Goal: Navigation & Orientation: Find specific page/section

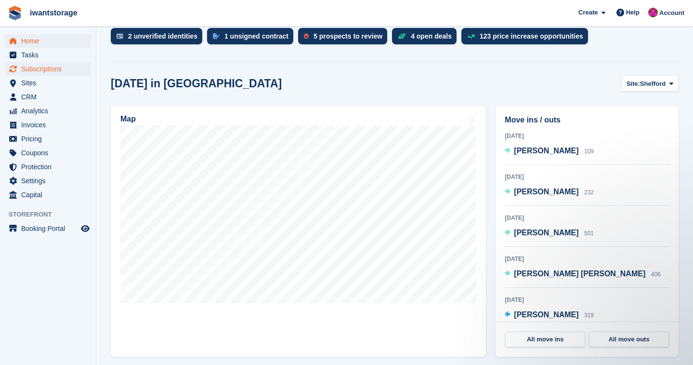
scroll to position [7, 0]
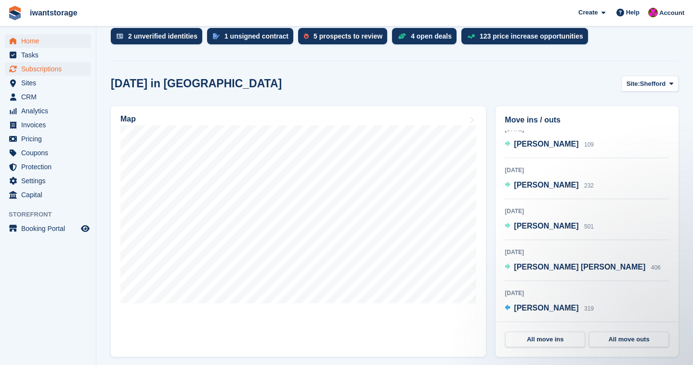
click at [40, 68] on span "Subscriptions" at bounding box center [50, 68] width 58 height 13
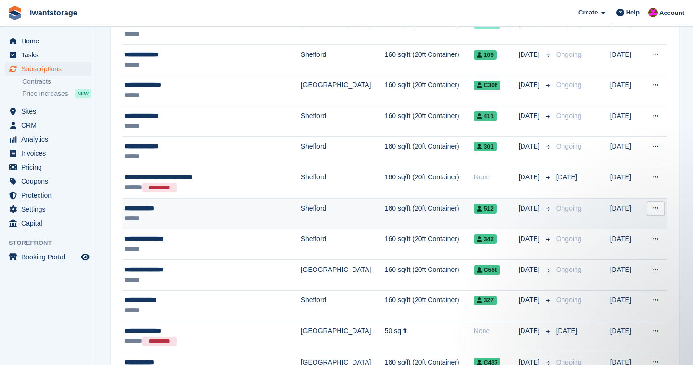
click at [134, 211] on div "**********" at bounding box center [197, 208] width 147 height 10
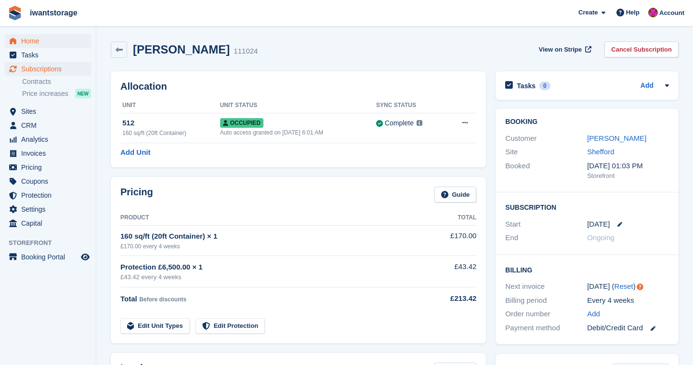
click at [40, 42] on span "Home" at bounding box center [50, 40] width 58 height 13
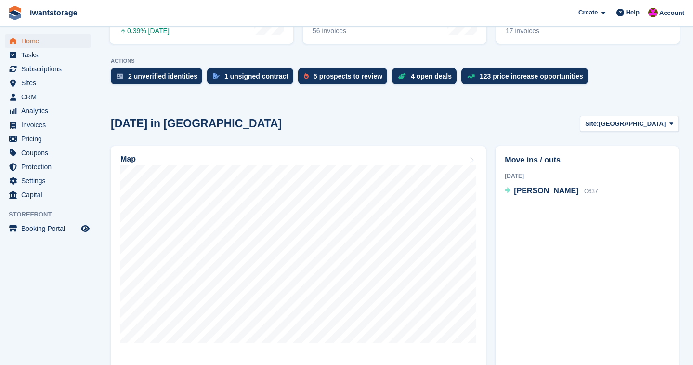
scroll to position [193, 0]
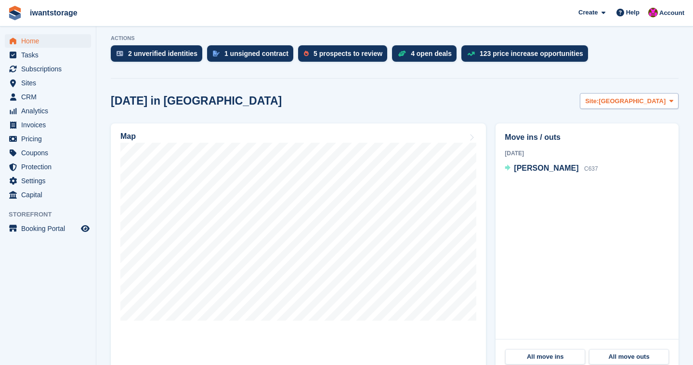
click at [647, 97] on span "[GEOGRAPHIC_DATA]" at bounding box center [632, 101] width 67 height 10
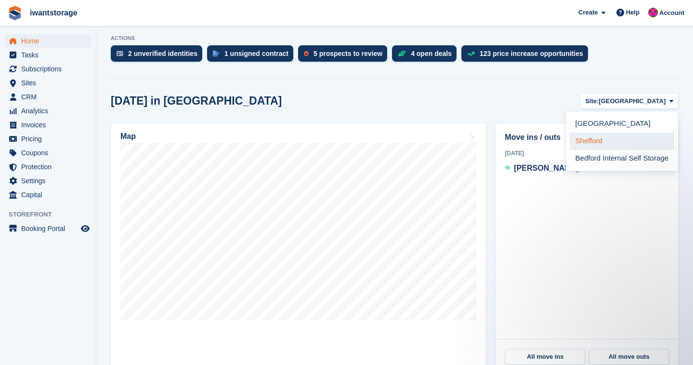
scroll to position [0, 0]
click at [601, 139] on link "Shefford" at bounding box center [622, 140] width 104 height 17
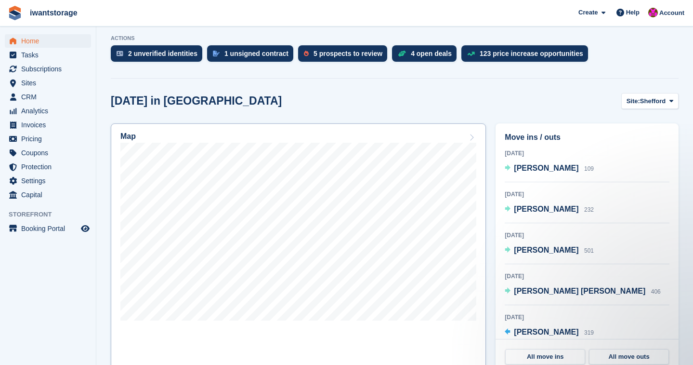
scroll to position [132, 0]
